Goal: Complete application form: Complete application form

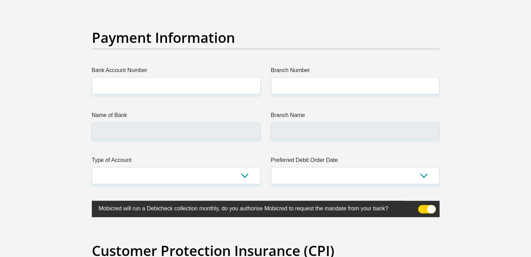
scroll to position [1602, 0]
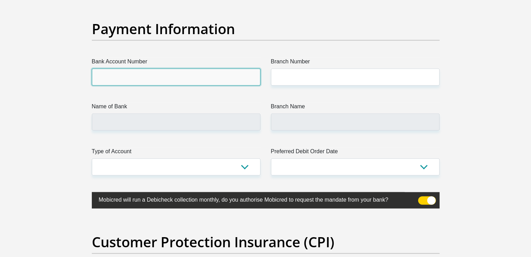
click at [181, 74] on input "Bank Account Number" at bounding box center [176, 77] width 168 height 17
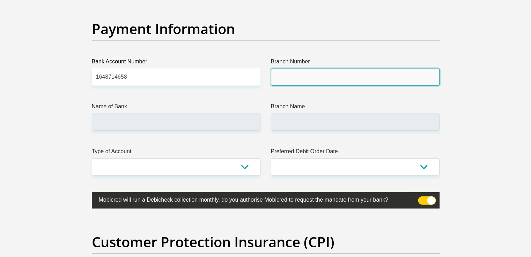
click at [295, 75] on input "Branch Number" at bounding box center [355, 77] width 168 height 17
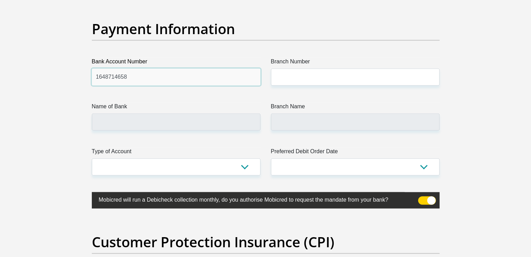
click at [208, 81] on input "1648714658" at bounding box center [176, 77] width 168 height 17
type input "1"
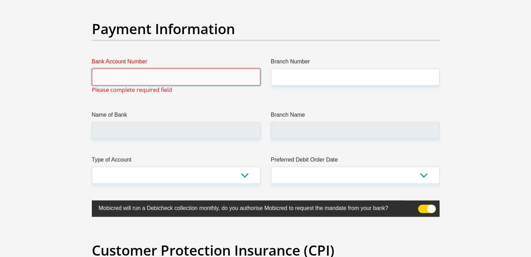
paste input "[SWIFT_CODE]"
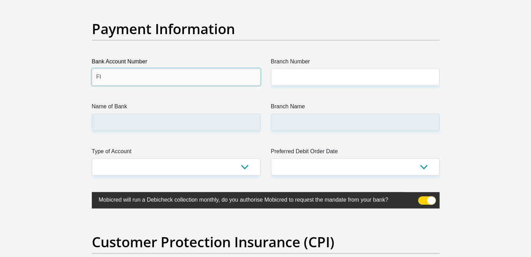
type input "F"
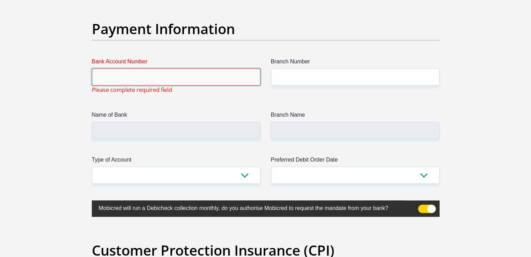
click at [208, 81] on input "Bank Account Number" at bounding box center [176, 77] width 168 height 17
paste input "63154129895"
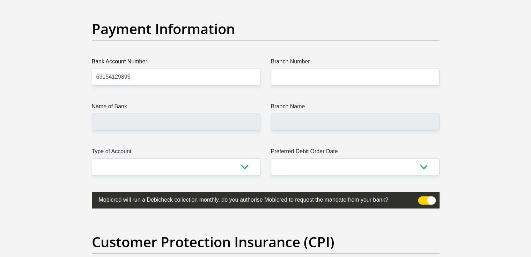
click at [151, 104] on label "Name of Bank" at bounding box center [176, 108] width 168 height 11
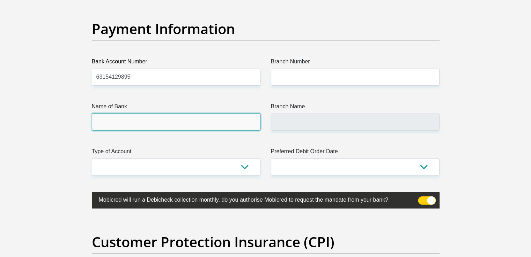
click at [151, 114] on input "Name of Bank" at bounding box center [176, 122] width 168 height 17
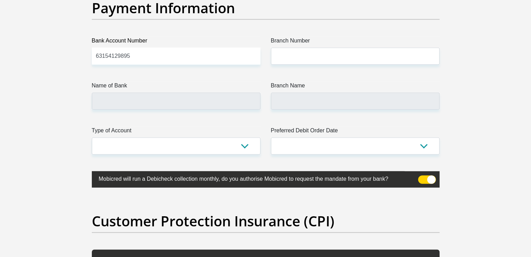
scroll to position [1626, 0]
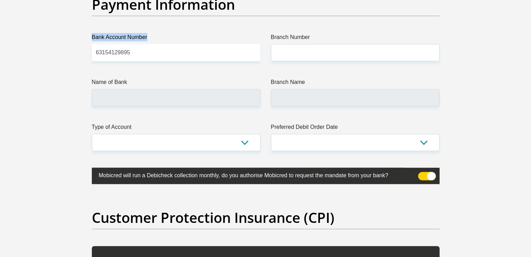
drag, startPoint x: 269, startPoint y: 11, endPoint x: 235, endPoint y: 44, distance: 47.4
click at [223, 47] on input "63154129895" at bounding box center [176, 52] width 168 height 17
type input "6"
click at [179, 25] on div "Payment Information" at bounding box center [266, 14] width 358 height 37
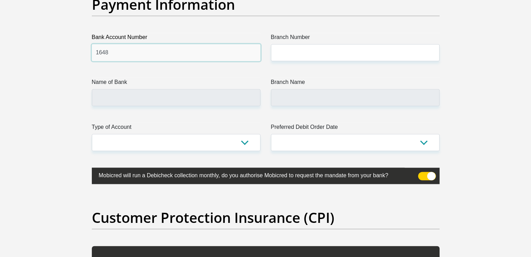
click at [172, 48] on input "1648" at bounding box center [176, 52] width 168 height 17
type input "1648714658"
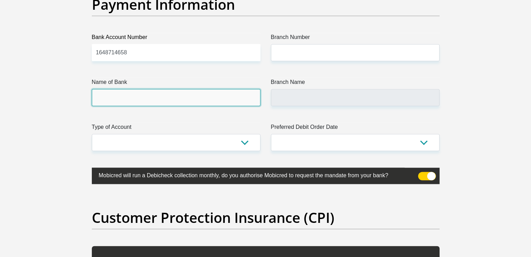
click at [170, 94] on input "Name of Bank" at bounding box center [176, 97] width 168 height 17
click at [128, 104] on input "Name of Bank" at bounding box center [176, 97] width 168 height 17
click at [138, 103] on input "Name of Bank" at bounding box center [176, 97] width 168 height 17
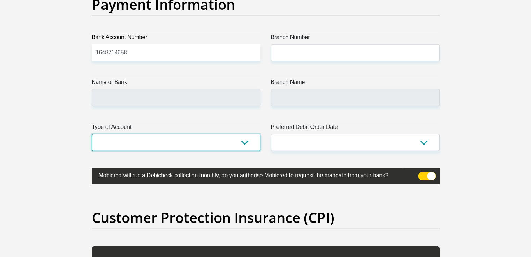
click at [167, 141] on select "Cheque Savings" at bounding box center [176, 142] width 168 height 17
select select "SAV"
click at [92, 134] on select "Cheque Savings" at bounding box center [176, 142] width 168 height 17
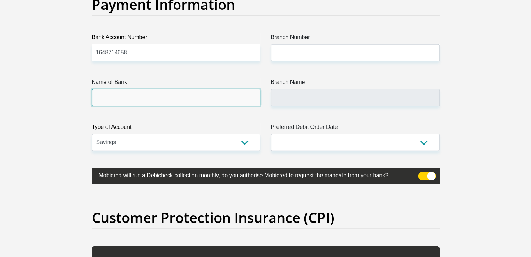
click at [169, 94] on input "Name of Bank" at bounding box center [176, 97] width 168 height 17
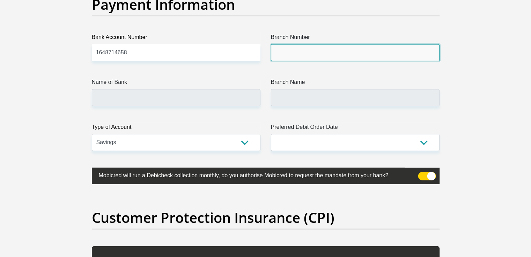
click at [337, 51] on input "Branch Number" at bounding box center [355, 52] width 168 height 17
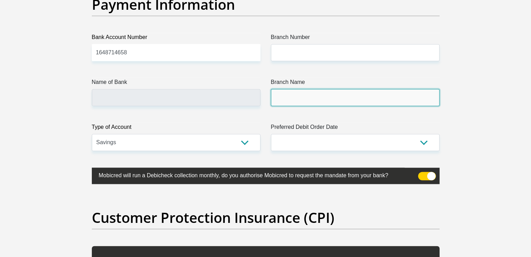
click at [302, 95] on input "Branch Name" at bounding box center [355, 97] width 168 height 17
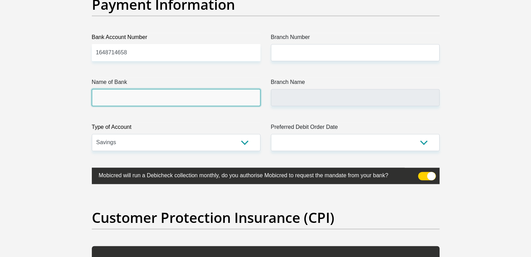
click at [158, 93] on input "Name of Bank" at bounding box center [176, 97] width 168 height 17
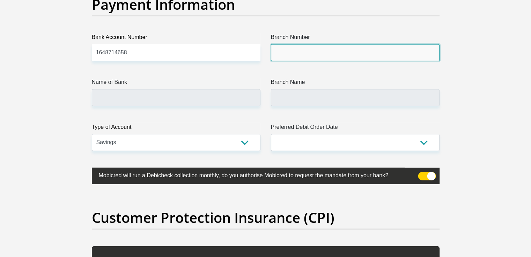
click at [288, 55] on input "Branch Number" at bounding box center [355, 52] width 168 height 17
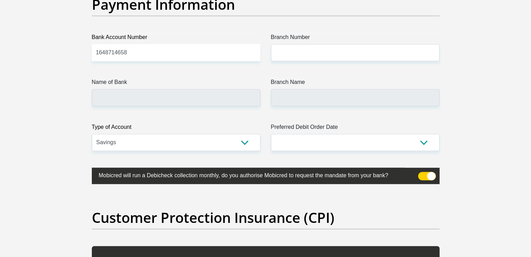
click at [304, 130] on label "Preferred Debit Order Date" at bounding box center [355, 128] width 168 height 11
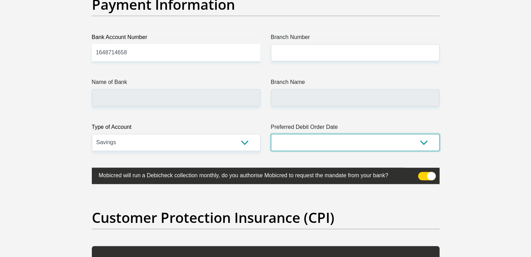
click at [304, 134] on select "1st 2nd 3rd 4th 5th 7th 18th 19th 20th 21st 22nd 23rd 24th 25th 26th 27th 28th …" at bounding box center [355, 142] width 168 height 17
click at [297, 137] on select "1st 2nd 3rd 4th 5th 7th 18th 19th 20th 21st 22nd 23rd 24th 25th 26th 27th 28th …" at bounding box center [355, 142] width 168 height 17
select select "24"
click at [271, 134] on select "1st 2nd 3rd 4th 5th 7th 18th 19th 20th 21st 22nd 23rd 24th 25th 26th 27th 28th …" at bounding box center [355, 142] width 168 height 17
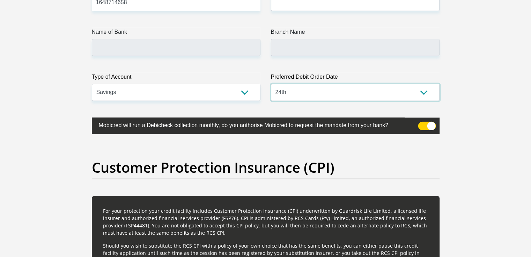
scroll to position [1676, 0]
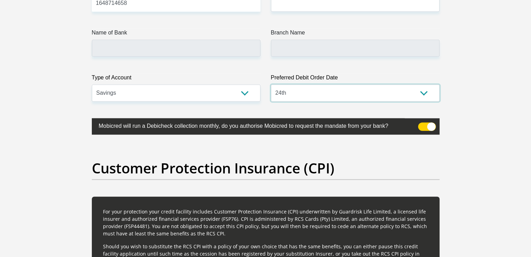
click at [297, 99] on select "1st 2nd 3rd 4th 5th 7th 18th 19th 20th 21st 22nd 23rd 24th 25th 26th 27th 28th …" at bounding box center [355, 93] width 168 height 17
click at [237, 160] on h2 "Customer Protection Insurance (CPI)" at bounding box center [265, 168] width 347 height 17
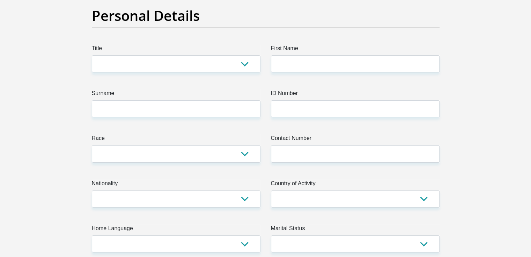
scroll to position [0, 0]
